Goal: Find specific page/section: Find specific page/section

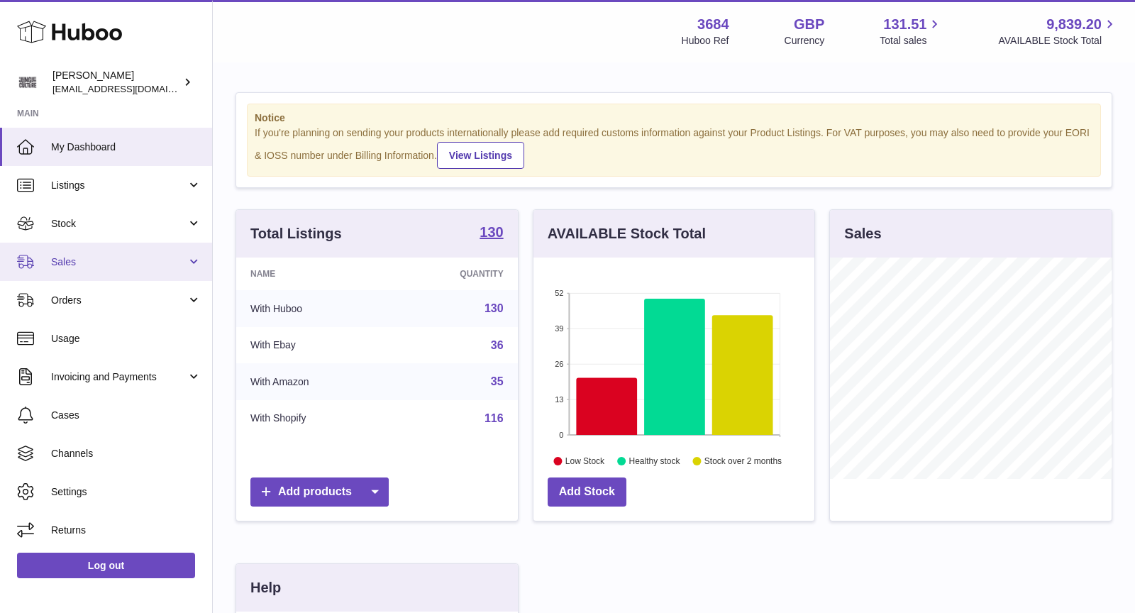
click at [125, 265] on span "Sales" at bounding box center [118, 261] width 135 height 13
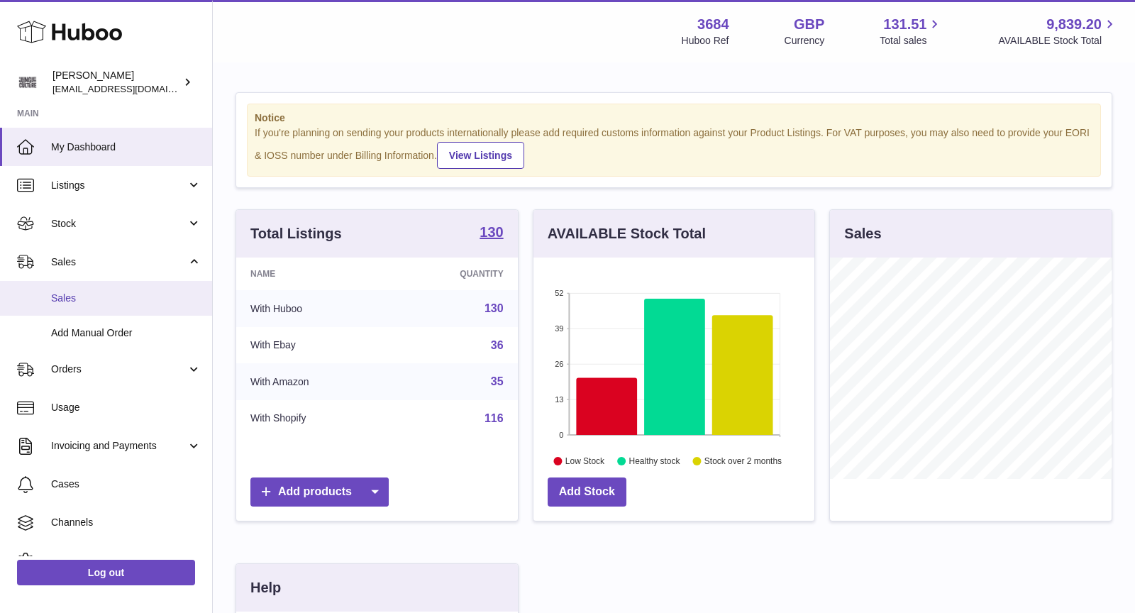
click at [123, 291] on link "Sales" at bounding box center [106, 298] width 212 height 35
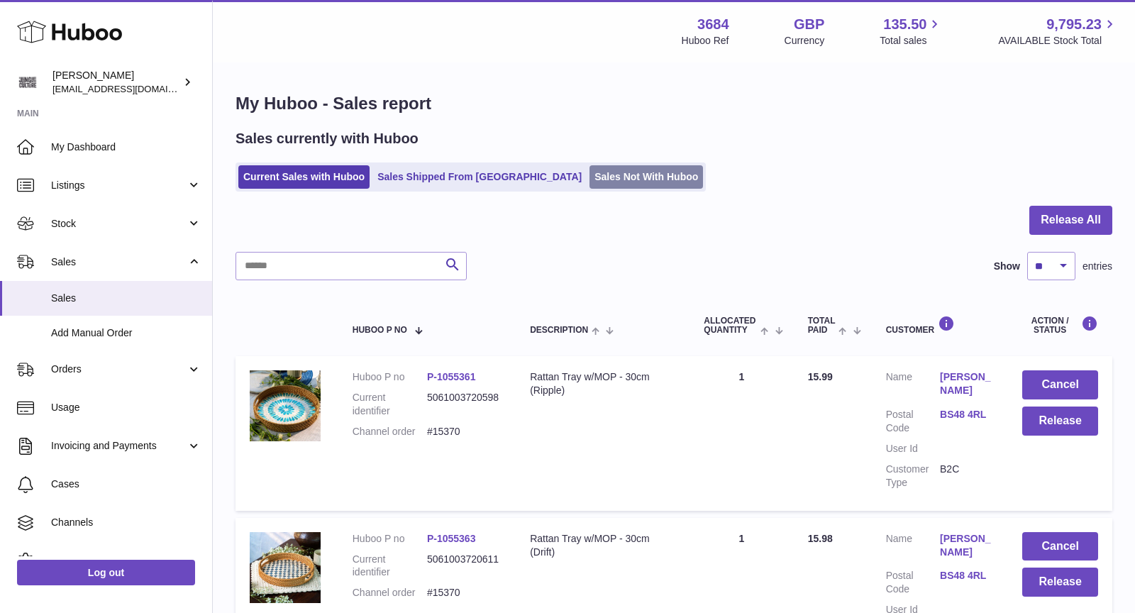
click at [589, 182] on link "Sales Not With Huboo" at bounding box center [645, 176] width 113 height 23
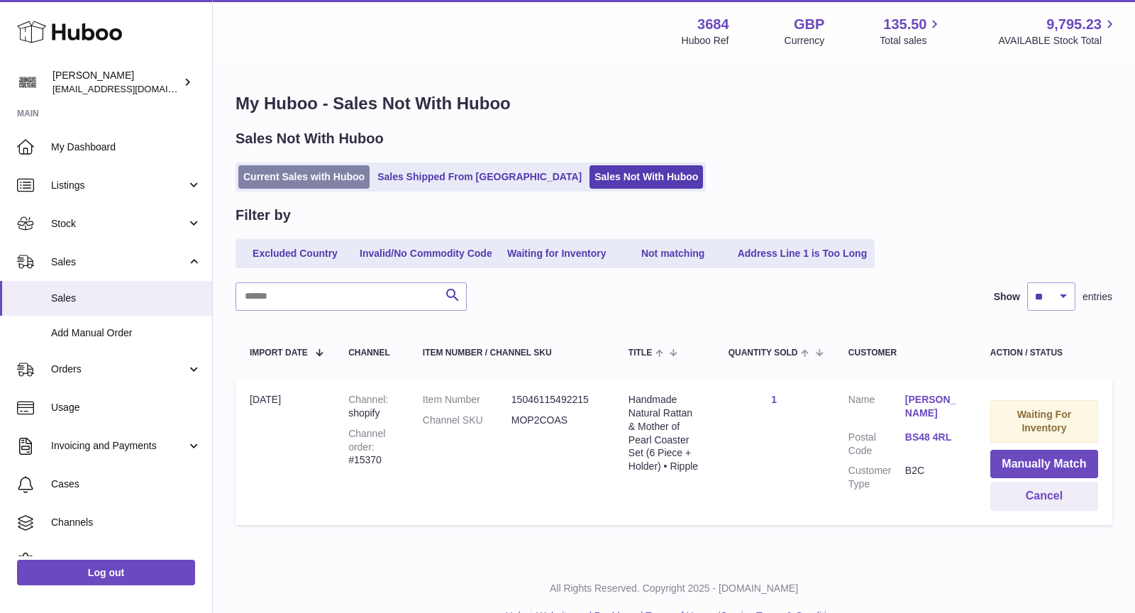
click at [293, 177] on link "Current Sales with Huboo" at bounding box center [303, 176] width 131 height 23
